Goal: Task Accomplishment & Management: Complete application form

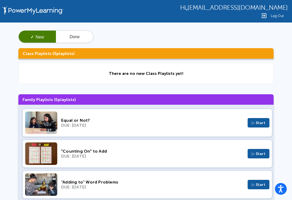
click at [87, 198] on div "“Adding to” Word Problems DUE: Oct 5, 2025 ▷ Start" at bounding box center [147, 185] width 250 height 28
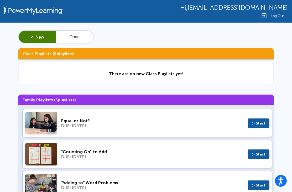
scroll to position [1, 0]
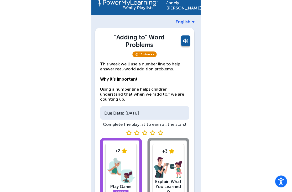
scroll to position [17, 0]
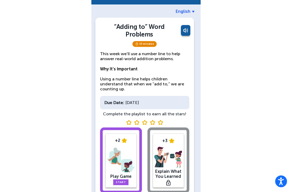
click at [121, 160] on img at bounding box center [121, 159] width 28 height 27
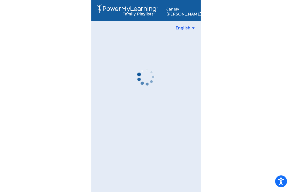
scroll to position [1, 0]
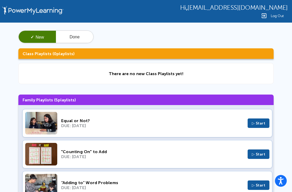
click at [171, 181] on div "“Adding to” Word Problems" at bounding box center [152, 182] width 182 height 5
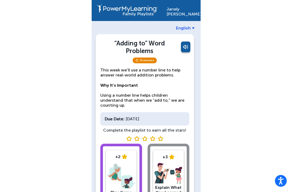
click at [126, 172] on img at bounding box center [121, 175] width 28 height 27
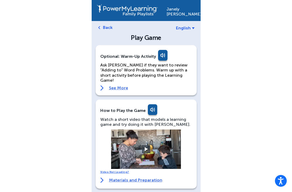
click at [146, 145] on button at bounding box center [146, 149] width 8 height 8
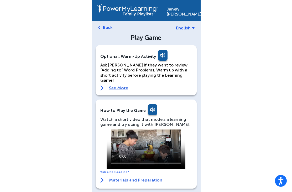
click at [108, 130] on video at bounding box center [145, 148] width 79 height 39
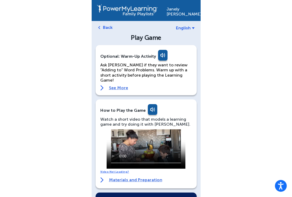
click at [109, 129] on video at bounding box center [145, 148] width 79 height 39
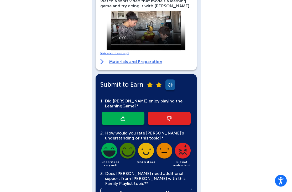
scroll to position [117, 0]
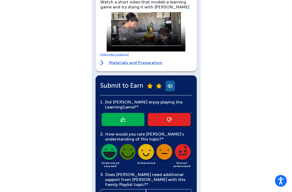
click at [109, 151] on img at bounding box center [109, 153] width 18 height 18
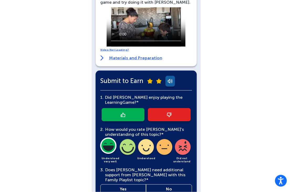
scroll to position [146, 0]
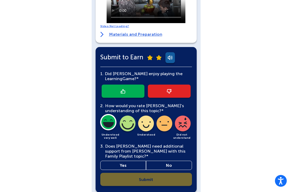
click at [163, 160] on link "No" at bounding box center [169, 164] width 46 height 9
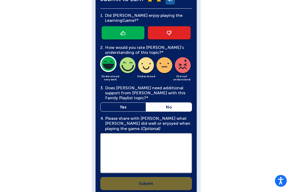
scroll to position [208, 0]
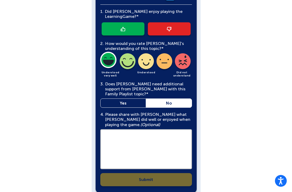
click at [153, 146] on textarea at bounding box center [146, 149] width 92 height 40
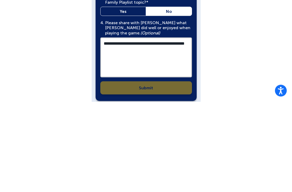
type textarea "**********"
click at [169, 82] on div "**********" at bounding box center [146, 93] width 92 height 181
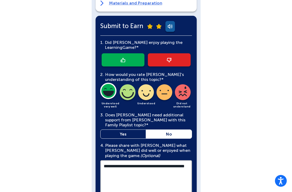
scroll to position [176, 0]
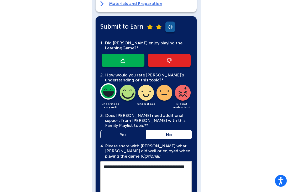
click at [136, 54] on link at bounding box center [122, 60] width 43 height 13
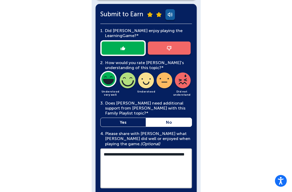
scroll to position [208, 0]
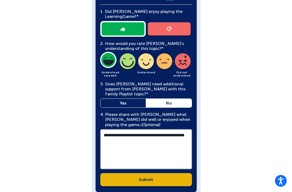
click at [181, 174] on link "Submit" at bounding box center [146, 179] width 92 height 13
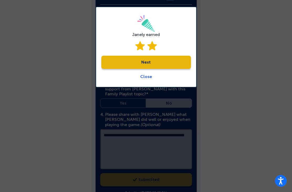
click at [179, 62] on link "Next" at bounding box center [145, 62] width 89 height 13
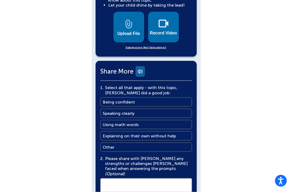
scroll to position [282, 0]
click at [177, 97] on link "Being confident Being confident" at bounding box center [146, 101] width 92 height 9
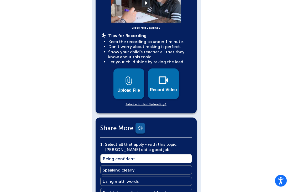
scroll to position [225, 0]
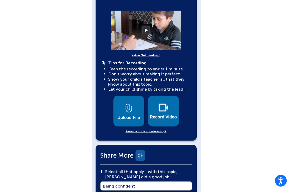
click at [149, 28] on button at bounding box center [146, 30] width 8 height 8
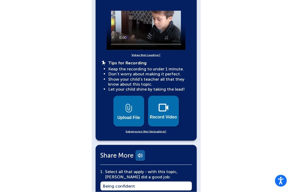
scroll to position [198, 0]
click at [166, 103] on img at bounding box center [163, 107] width 10 height 8
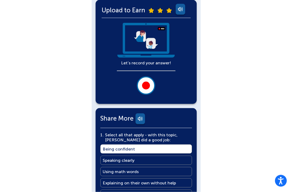
scroll to position [118, 0]
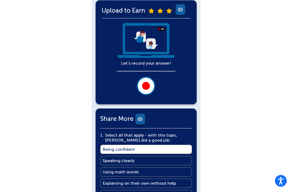
click at [157, 48] on img at bounding box center [146, 40] width 58 height 35
click at [146, 83] on div at bounding box center [146, 86] width 8 height 8
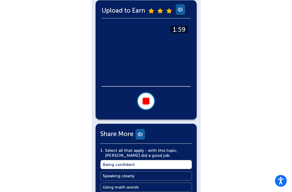
click at [146, 97] on button at bounding box center [146, 101] width 18 height 18
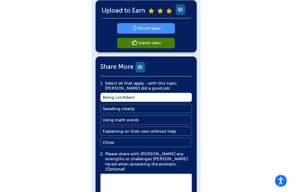
click at [161, 29] on link "Record again" at bounding box center [146, 28] width 58 height 10
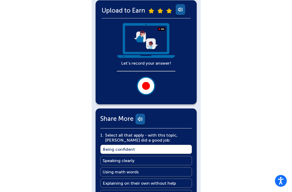
click at [147, 83] on div at bounding box center [146, 86] width 8 height 8
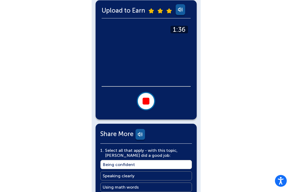
click at [149, 102] on div at bounding box center [145, 101] width 7 height 7
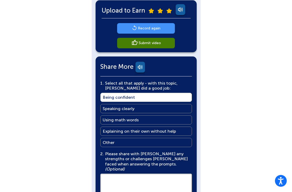
click at [154, 45] on main "Submit video" at bounding box center [149, 42] width 22 height 5
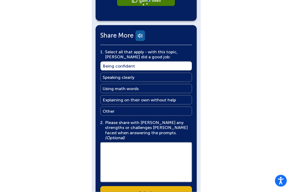
scroll to position [185, 0]
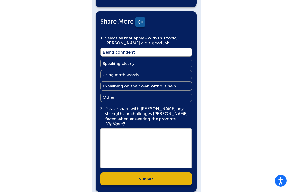
click at [146, 141] on textarea at bounding box center [146, 148] width 92 height 40
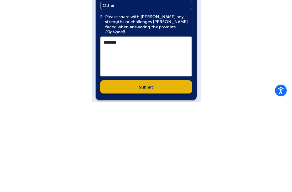
type textarea "*******"
click at [162, 170] on link "Submit" at bounding box center [146, 176] width 92 height 13
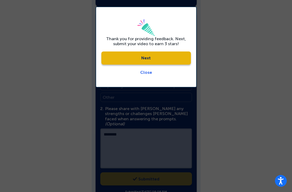
click at [174, 57] on link "Next" at bounding box center [145, 57] width 89 height 13
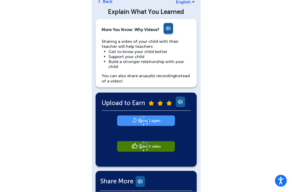
scroll to position [0, 0]
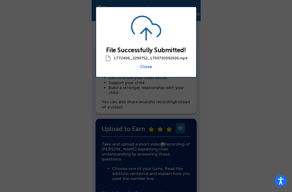
click at [143, 69] on link "Close" at bounding box center [146, 66] width 12 height 5
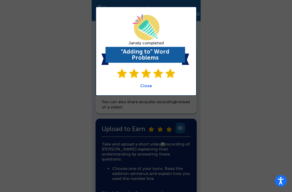
click at [143, 87] on link "Close" at bounding box center [146, 85] width 12 height 5
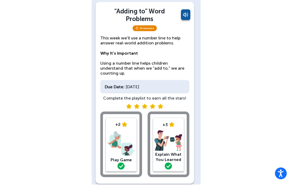
scroll to position [25, 0]
